Goal: Check status: Check status

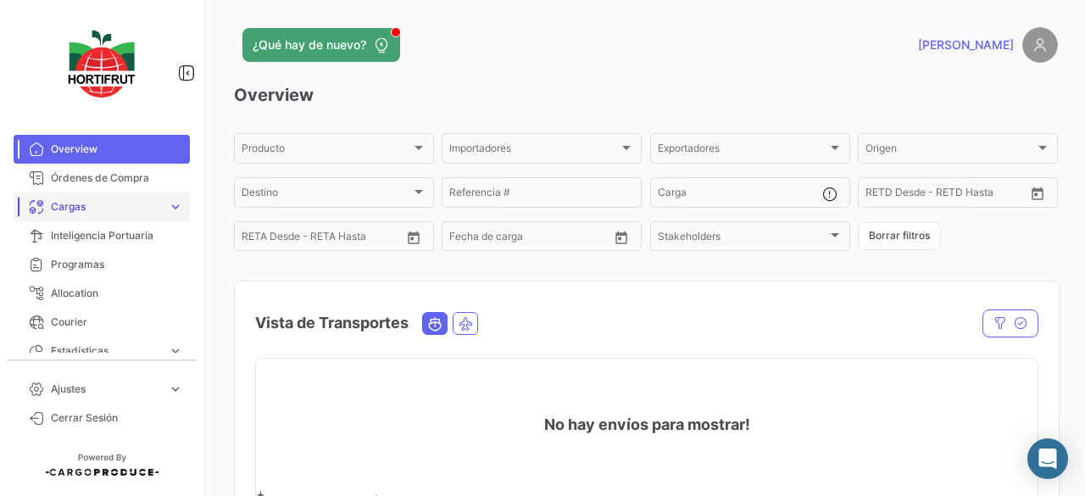
click at [95, 210] on span "Cargas" at bounding box center [106, 206] width 110 height 15
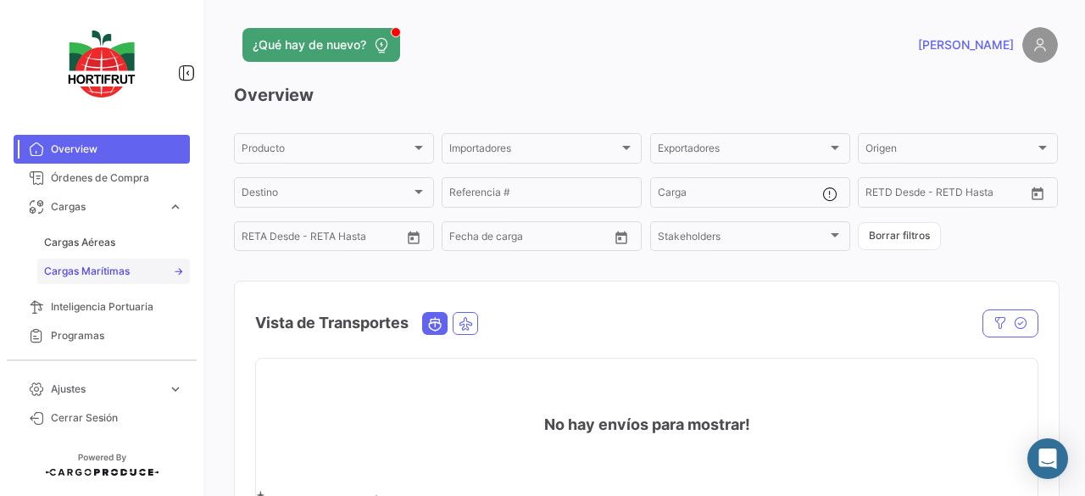
click at [95, 263] on link "Cargas Marítimas" at bounding box center [113, 271] width 153 height 25
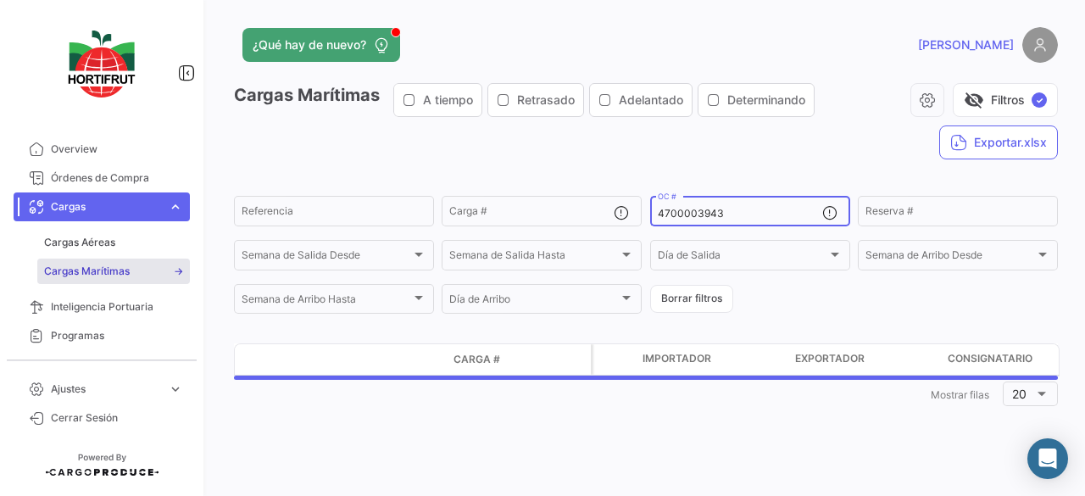
click at [694, 216] on input "4700003943" at bounding box center [740, 214] width 164 height 12
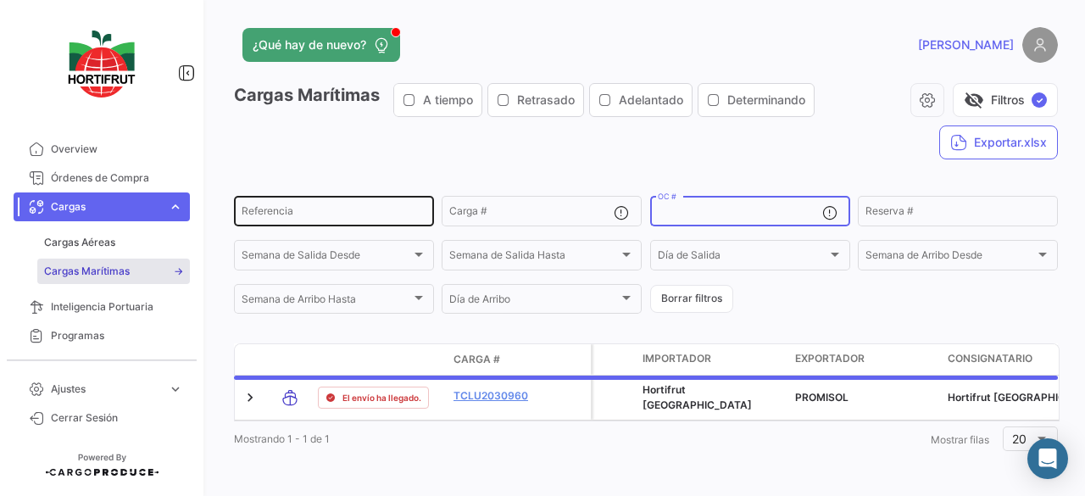
click at [259, 218] on input "Referencia" at bounding box center [334, 214] width 185 height 12
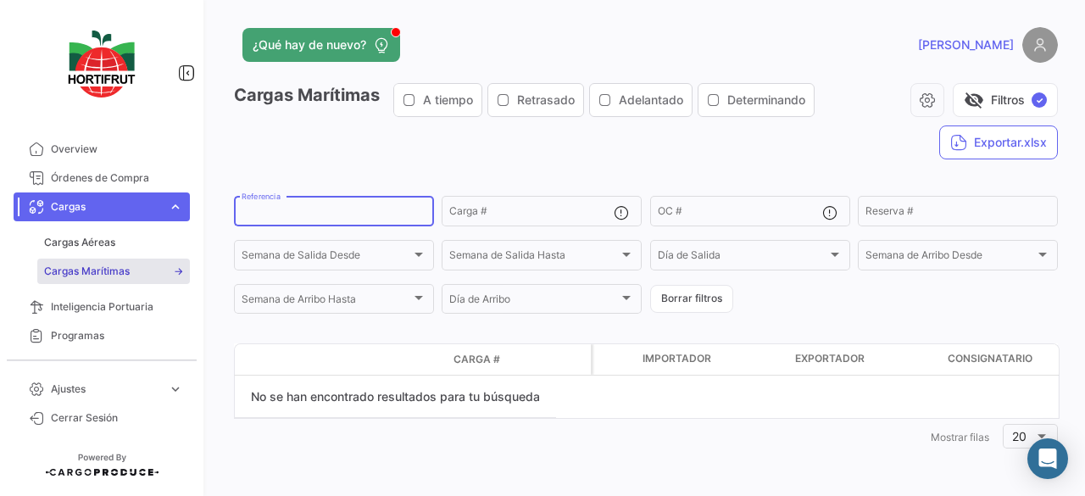
paste input "24-164-HPER"
type input "24-164-HPER"
click at [376, 213] on input "24-164-HPER" at bounding box center [334, 214] width 185 height 12
drag, startPoint x: 395, startPoint y: 213, endPoint x: 103, endPoint y: 198, distance: 292.1
click at [103, 198] on mat-sidenav-container "Overview Órdenes de Compra Cargas expand_more Cargas Aéreas Cargas Marítimas Ca…" at bounding box center [542, 248] width 1085 height 496
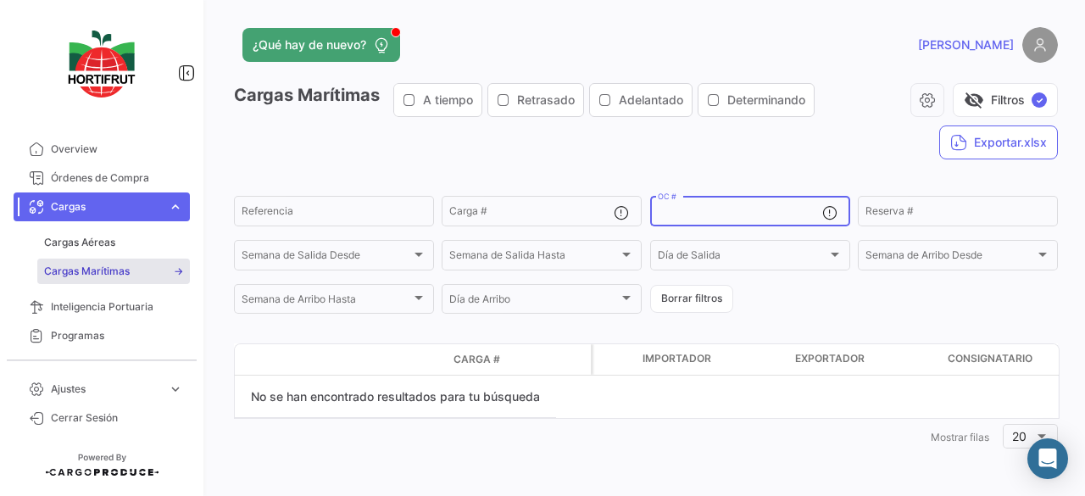
click at [751, 210] on input "OC #" at bounding box center [740, 214] width 164 height 12
paste input "4700003566-1"
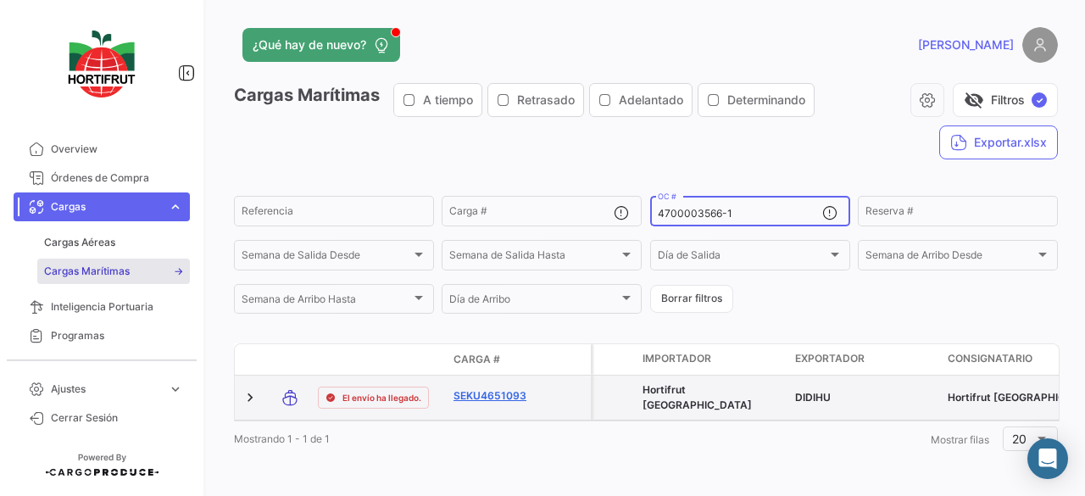
type input "4700003566-1"
click at [509, 394] on link "SEKU4651093" at bounding box center [498, 395] width 88 height 15
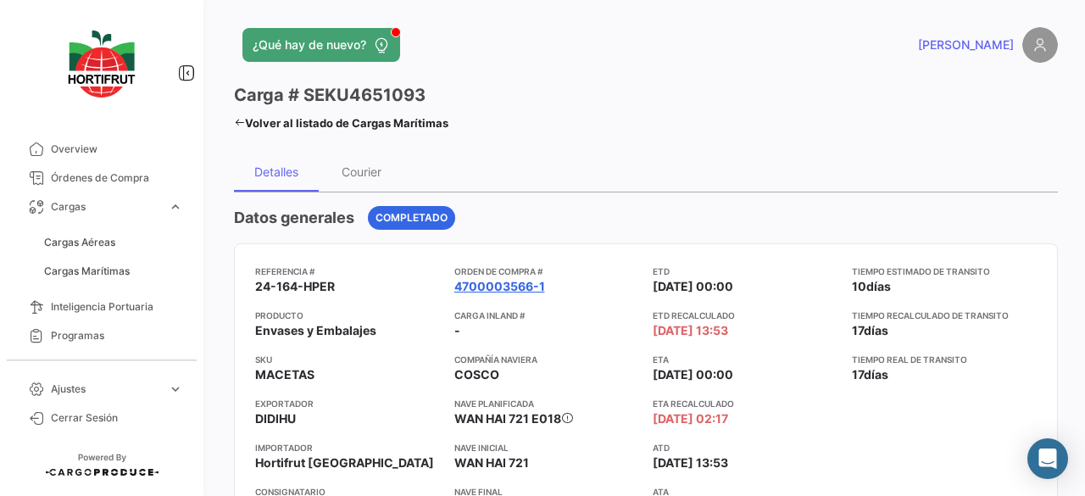
click at [510, 281] on link "4700003566-1" at bounding box center [499, 286] width 91 height 17
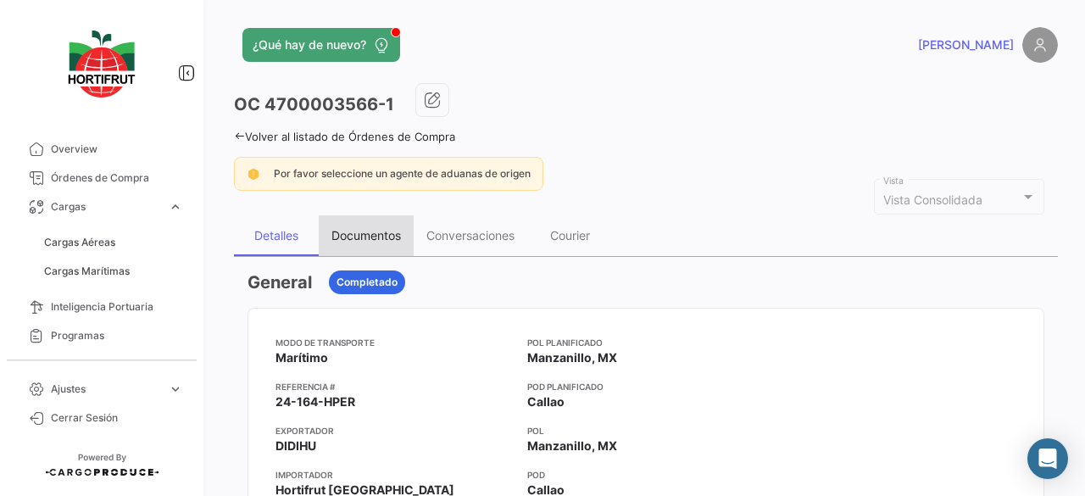
click at [356, 240] on div "Documentos" at bounding box center [367, 235] width 70 height 14
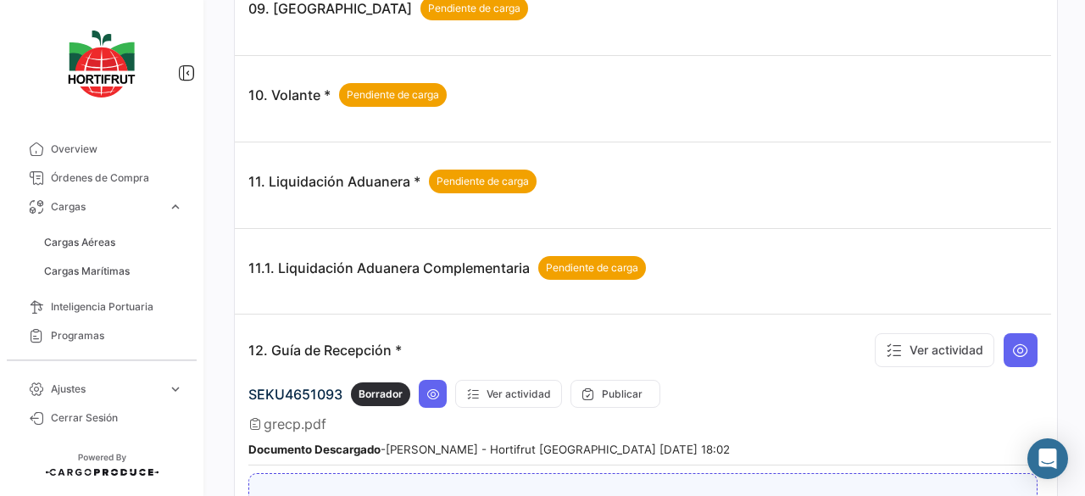
scroll to position [2374, 0]
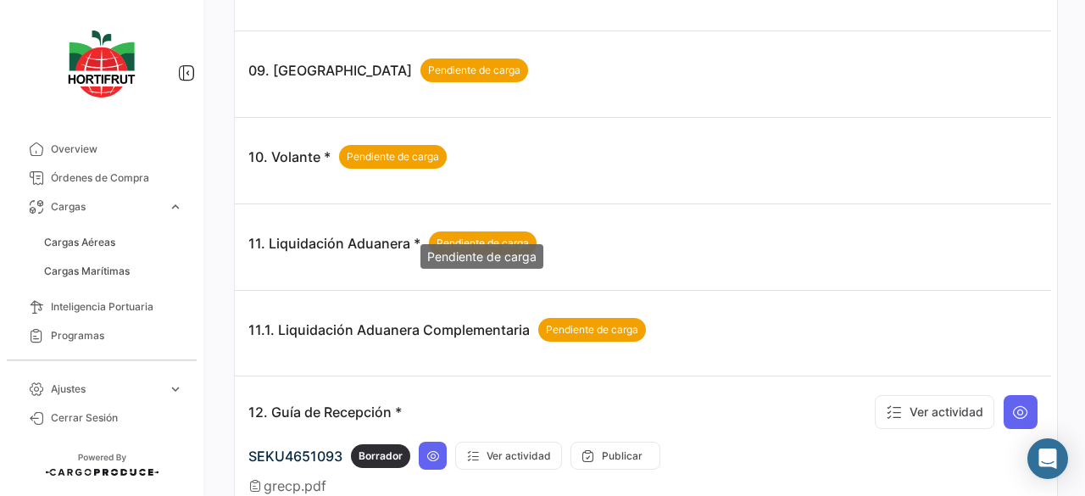
click at [478, 231] on div "Pendiente de carga" at bounding box center [483, 243] width 108 height 24
click at [316, 231] on p "11. Liquidación Aduanera * Pendiente de carga" at bounding box center [392, 243] width 288 height 24
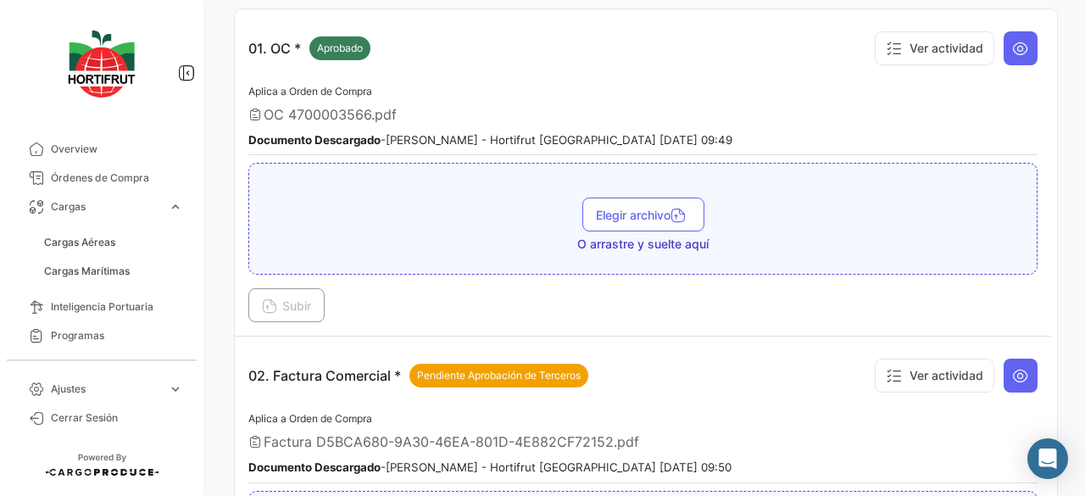
scroll to position [0, 0]
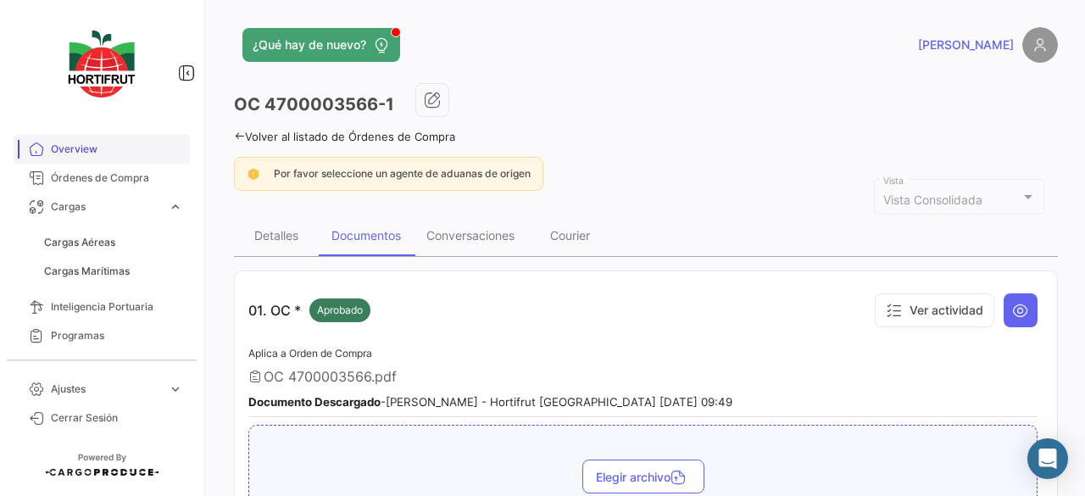
click at [71, 137] on link "Overview" at bounding box center [102, 149] width 176 height 29
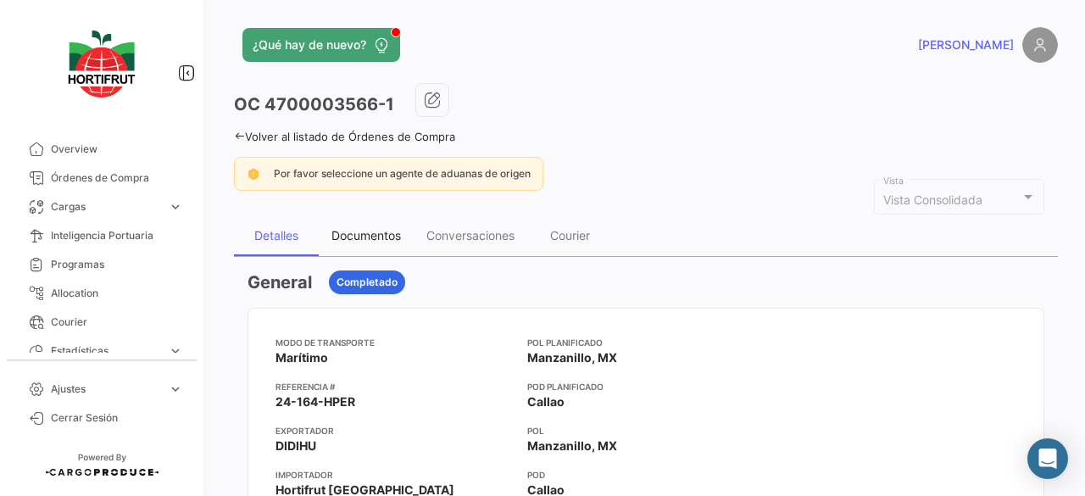
click at [376, 230] on div "Documentos" at bounding box center [367, 235] width 70 height 14
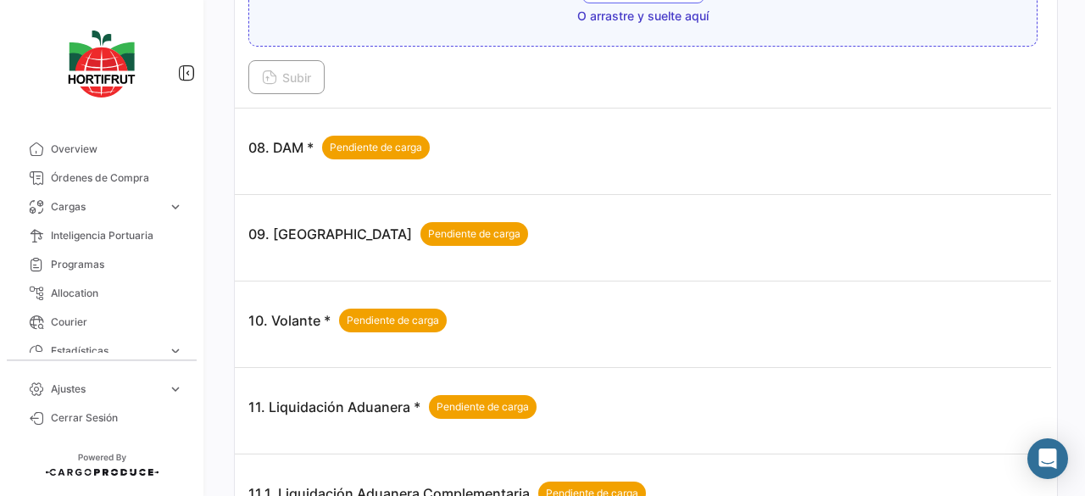
scroll to position [2289, 0]
